Goal: Task Accomplishment & Management: Manage account settings

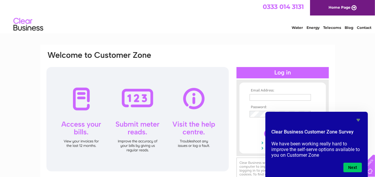
click at [136, 33] on div "Water Energy Telecoms Blog Contact" at bounding box center [187, 25] width 375 height 19
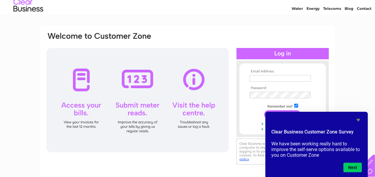
scroll to position [60, 0]
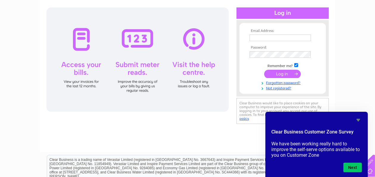
click at [195, 71] on div at bounding box center [138, 59] width 182 height 104
click at [191, 40] on div at bounding box center [138, 59] width 182 height 104
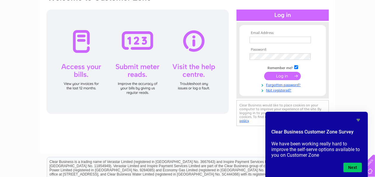
scroll to position [0, 0]
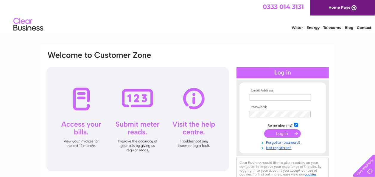
click at [267, 99] on input "text" at bounding box center [280, 97] width 61 height 7
type input "[EMAIL_ADDRESS][DOMAIN_NAME]"
click at [270, 103] on td at bounding box center [282, 103] width 69 height 3
click at [270, 97] on input "[EMAIL_ADDRESS][DOMAIN_NAME]" at bounding box center [281, 97] width 62 height 7
